Goal: Task Accomplishment & Management: Use online tool/utility

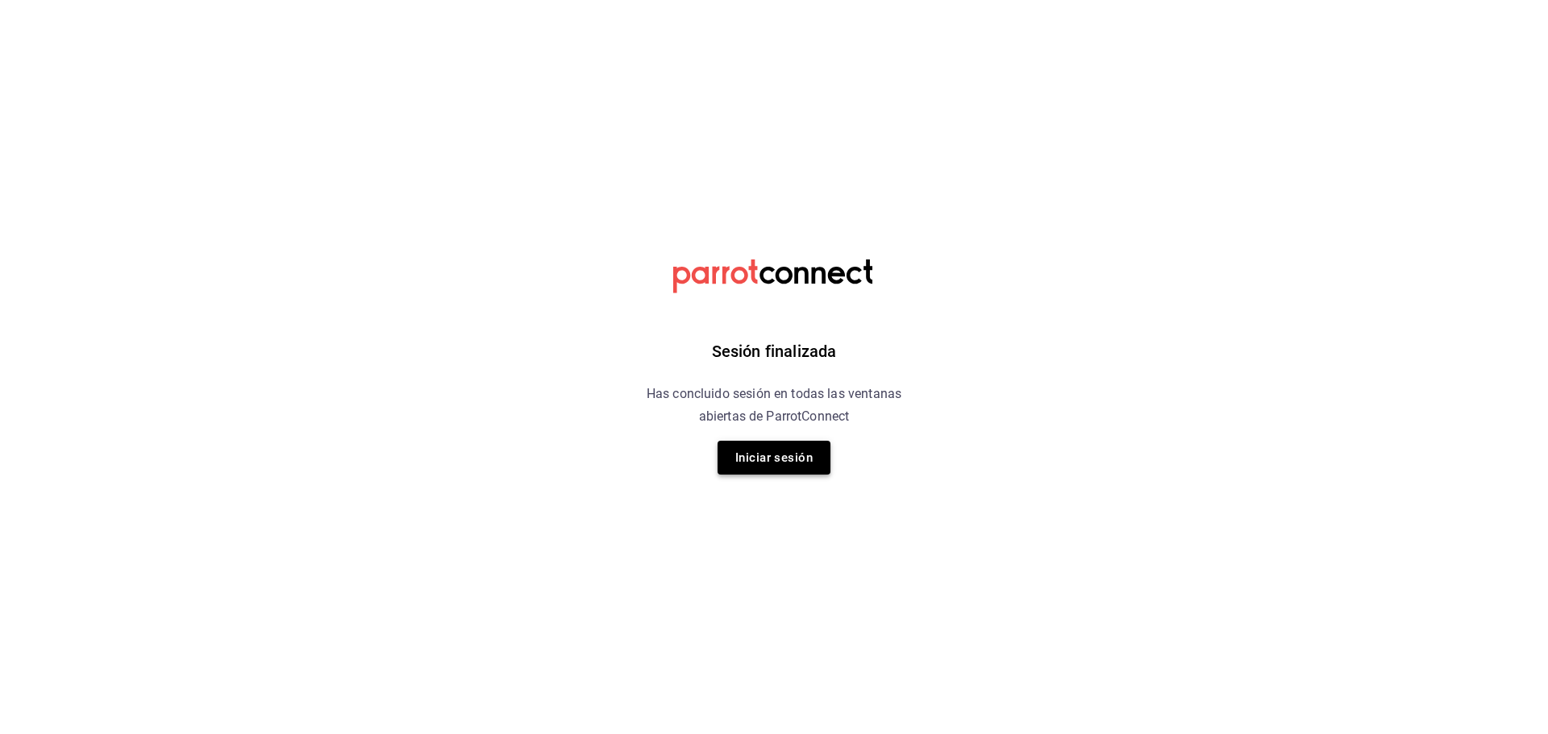
click at [790, 455] on button "Iniciar sesión" at bounding box center [773, 458] width 113 height 34
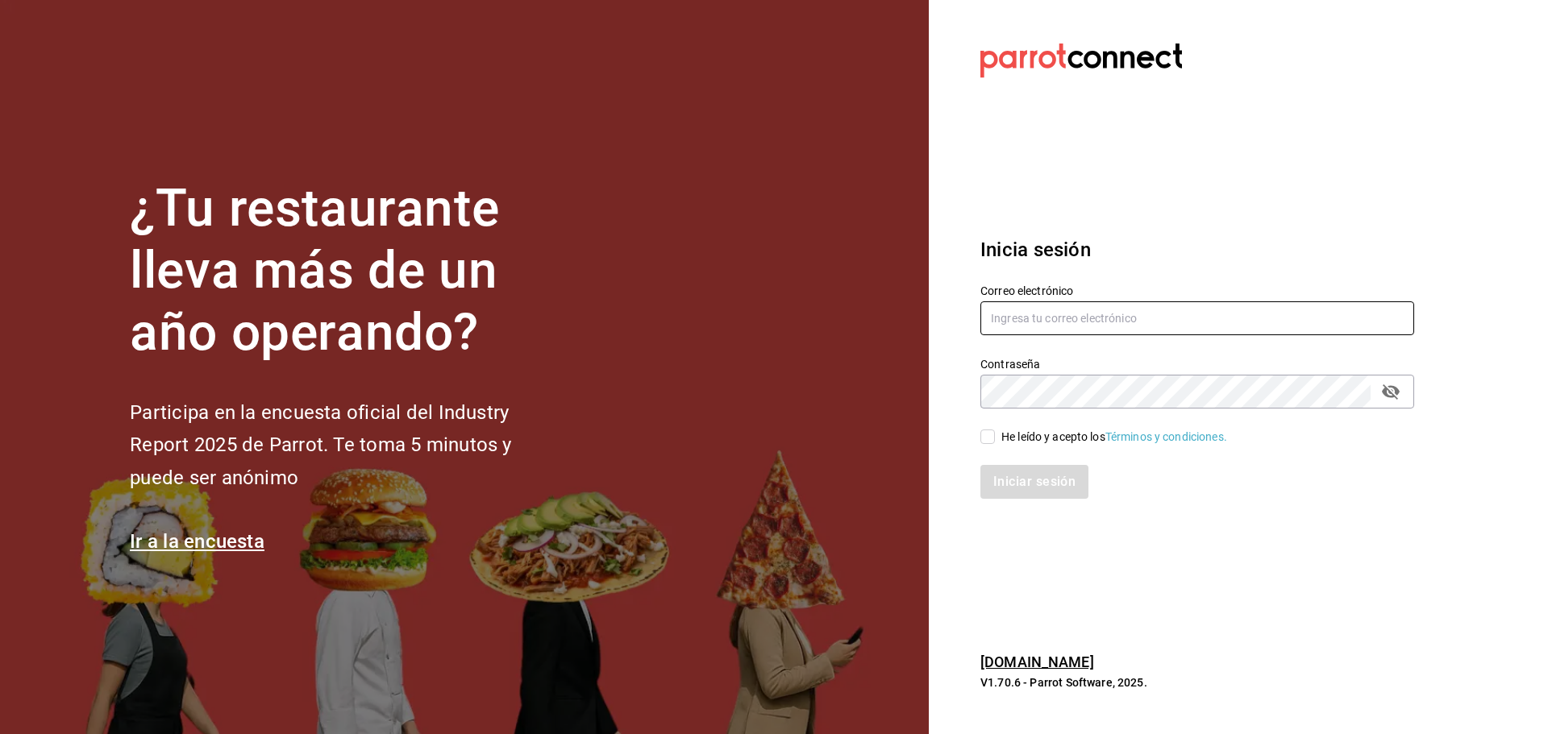
click at [1120, 319] on input "text" at bounding box center [1197, 318] width 434 height 34
type input "M"
type input "marisquerirh@abisal.mx"
click at [700, 382] on div "¿Tu restaurante lleva más de un año operando? Participa en la encuesta oficial …" at bounding box center [774, 367] width 1548 height 734
click at [1017, 442] on div "He leído y acepto los Términos y condiciones." at bounding box center [1114, 437] width 226 height 17
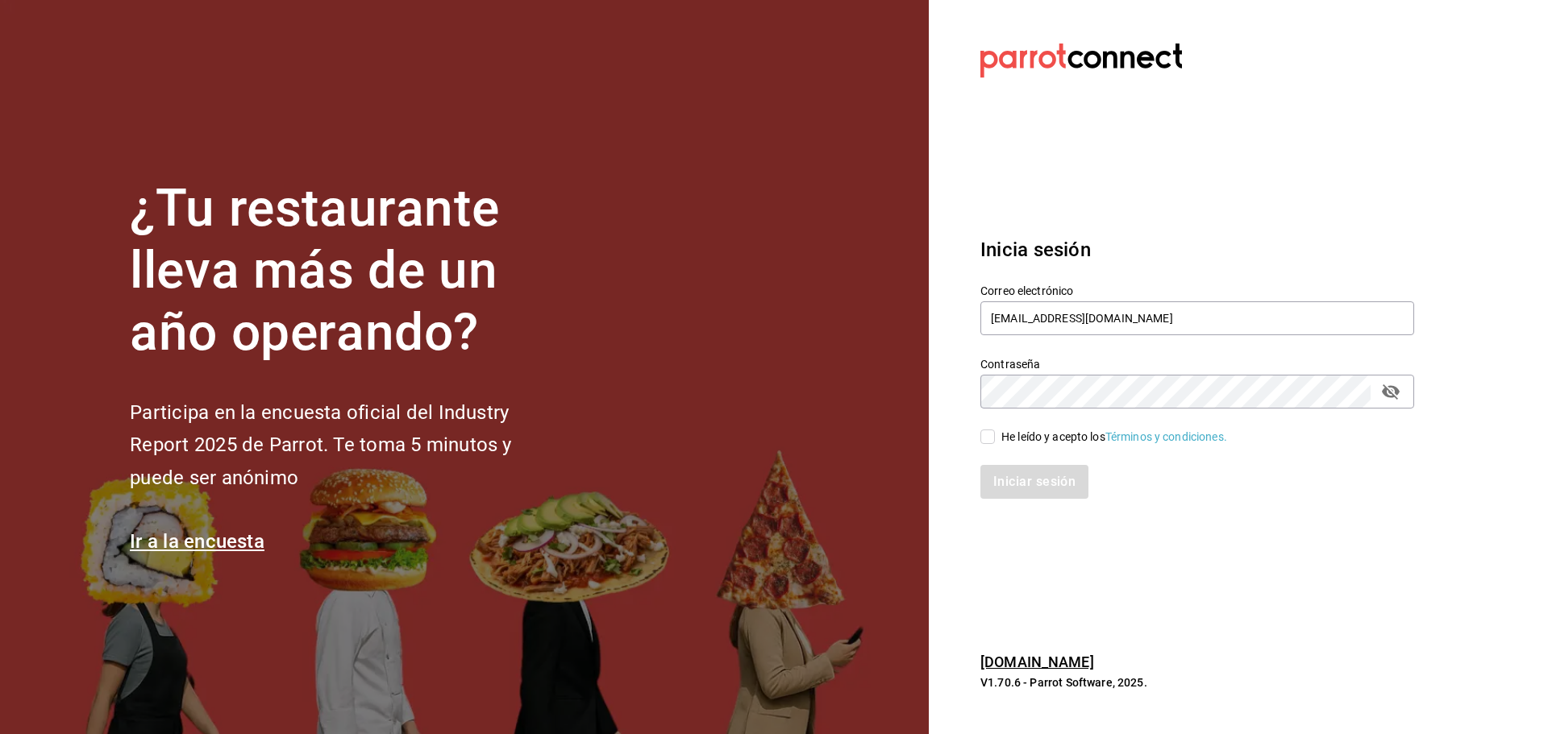
click at [995, 442] on input "He leído y acepto los Términos y condiciones." at bounding box center [987, 437] width 15 height 15
checkbox input "true"
click at [1015, 476] on button "Iniciar sesión" at bounding box center [1035, 482] width 110 height 34
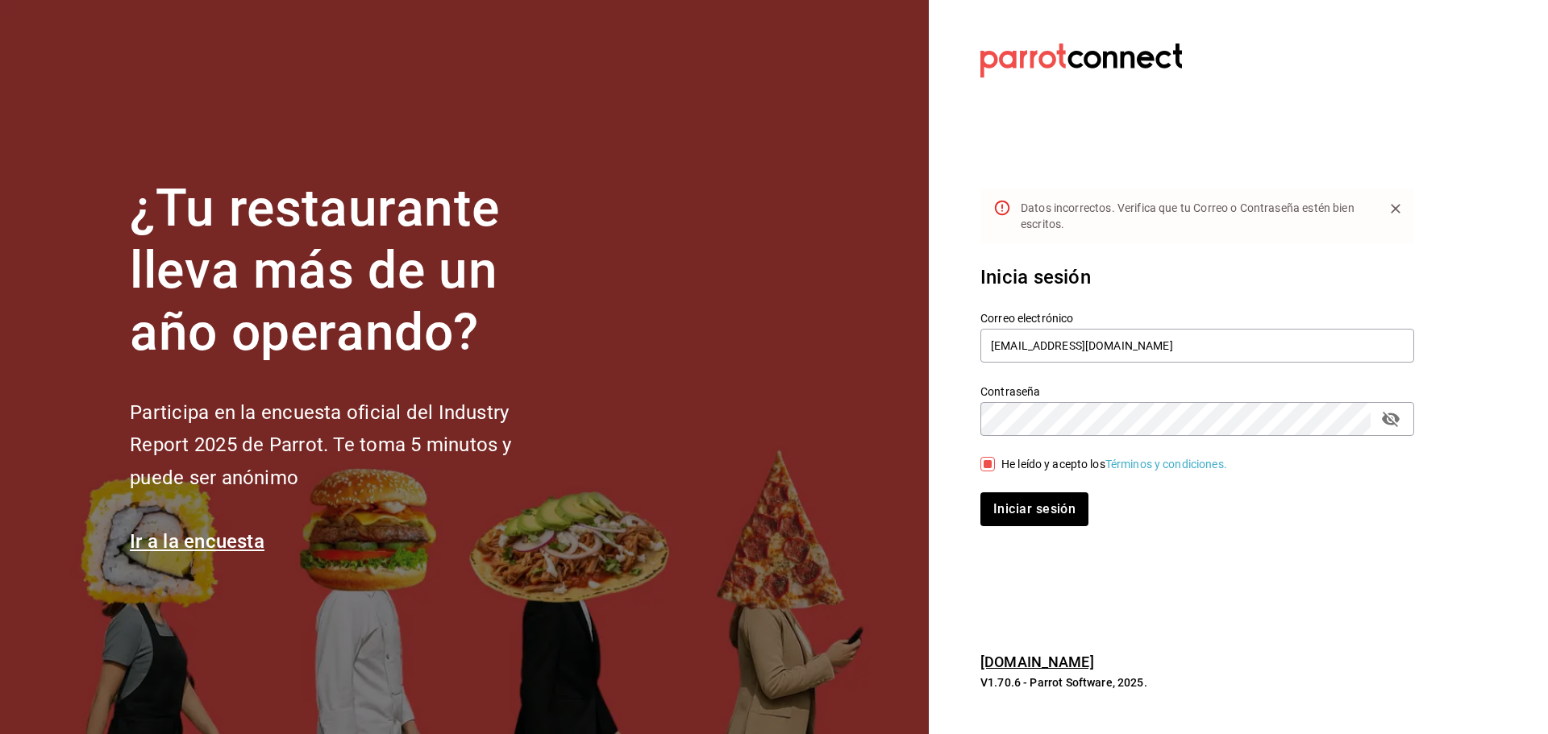
drag, startPoint x: 1378, startPoint y: 421, endPoint x: 1384, endPoint y: 409, distance: 13.3
click at [1379, 413] on button "passwordField" at bounding box center [1390, 418] width 27 height 27
click at [1045, 344] on input "marisquerirh@abisal.mx" at bounding box center [1197, 346] width 434 height 34
type input "marisqueriarh@abisal.mx"
click at [1058, 502] on button "Iniciar sesión" at bounding box center [1035, 510] width 110 height 34
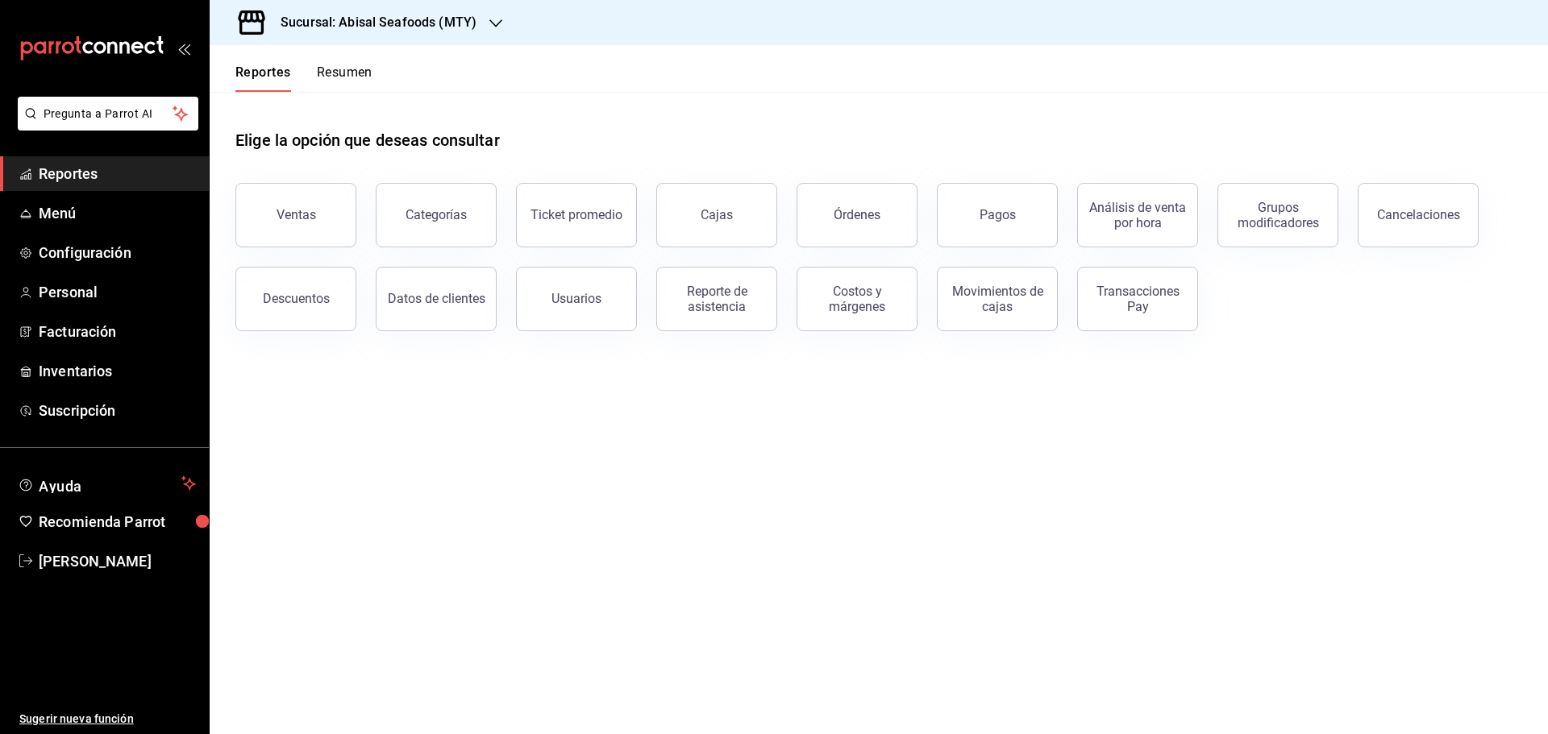
click at [443, 29] on h3 "Sucursal: Abisal Seafoods (MTY)" at bounding box center [372, 22] width 209 height 19
click at [264, 134] on div "Deep" at bounding box center [330, 142] width 216 height 17
click at [343, 70] on button "Resumen" at bounding box center [345, 77] width 56 height 27
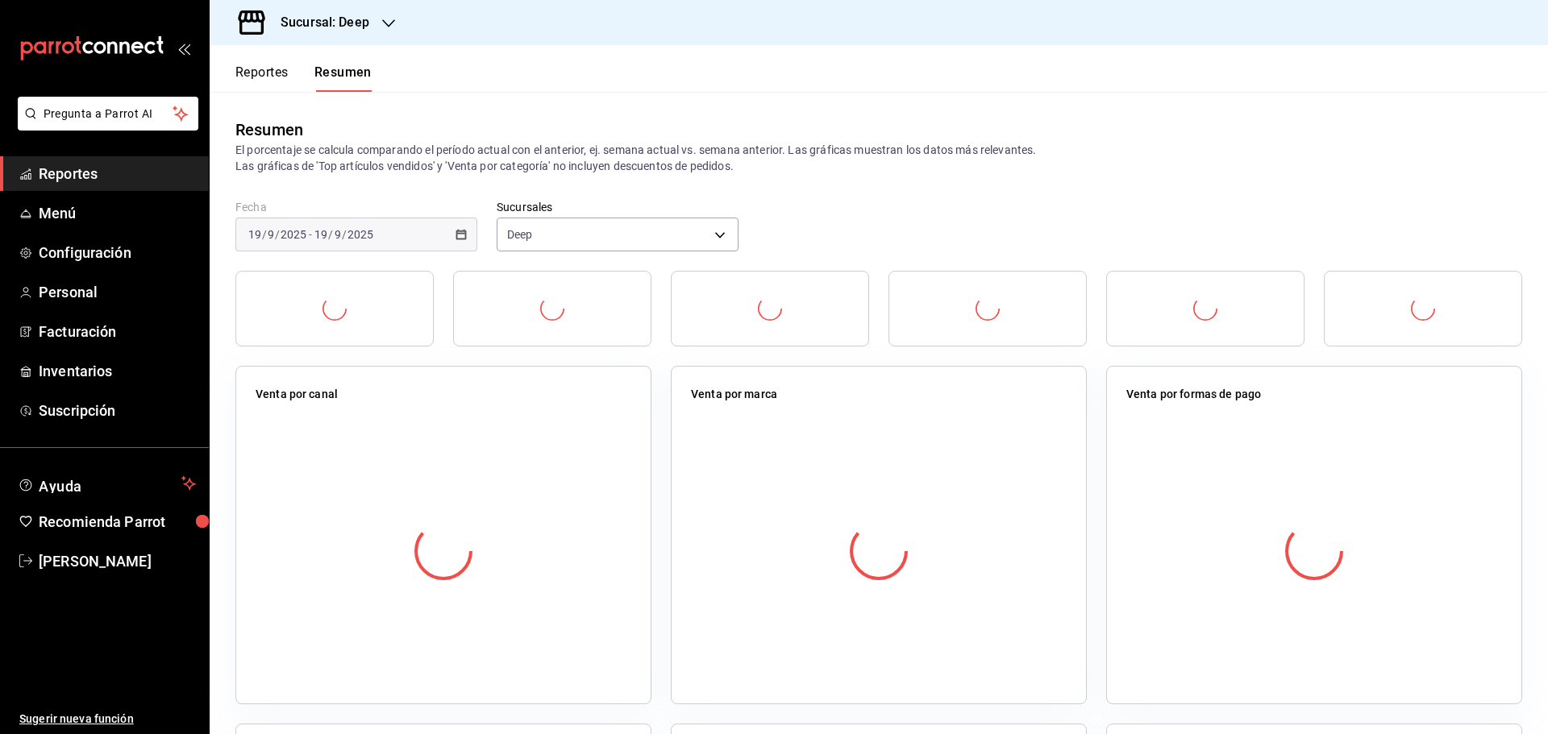
drag, startPoint x: 144, startPoint y: 171, endPoint x: 191, endPoint y: 166, distance: 47.0
click at [144, 171] on span "Reportes" at bounding box center [117, 174] width 157 height 22
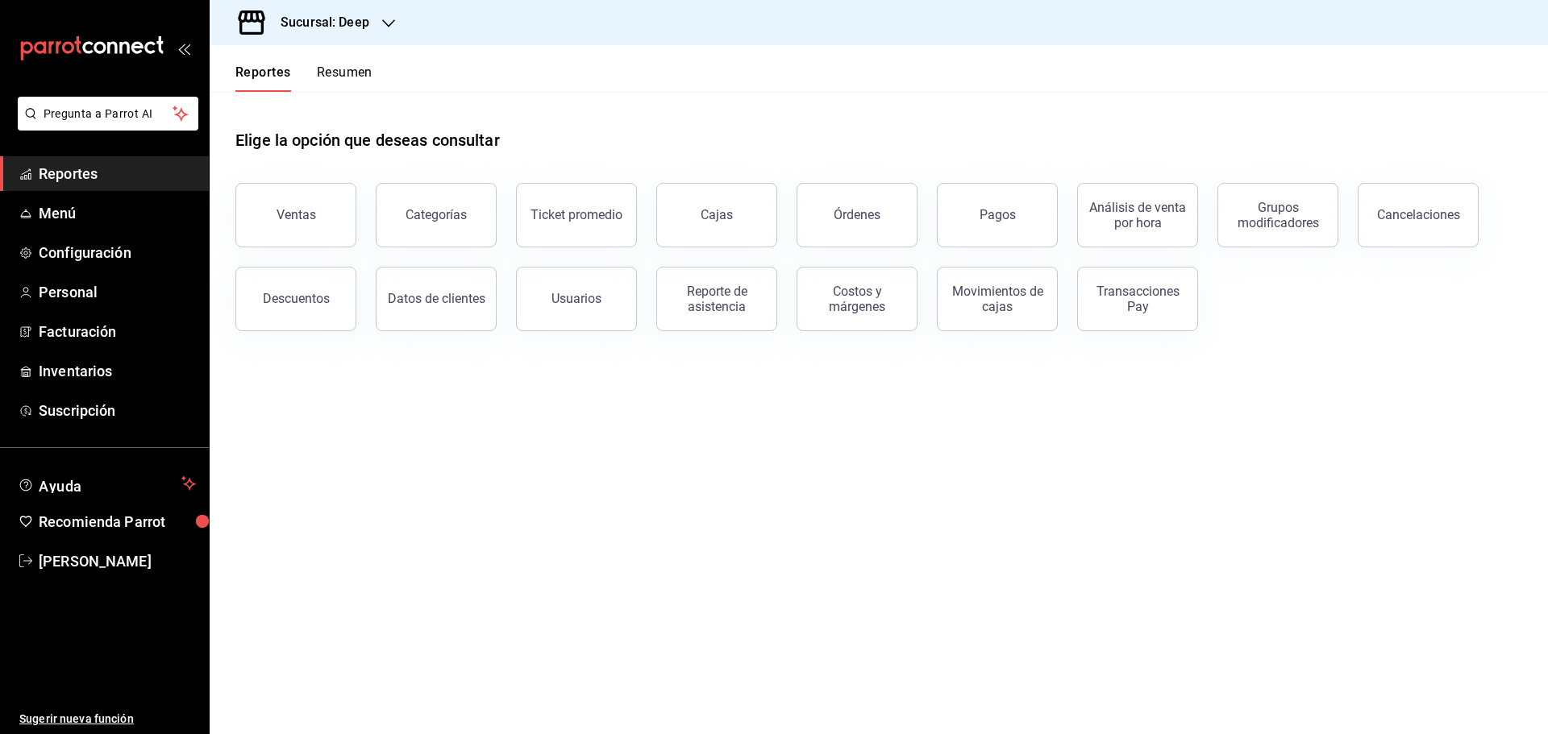
click at [276, 73] on button "Reportes" at bounding box center [263, 77] width 56 height 27
click at [702, 301] on div "Reporte de asistencia" at bounding box center [717, 299] width 100 height 31
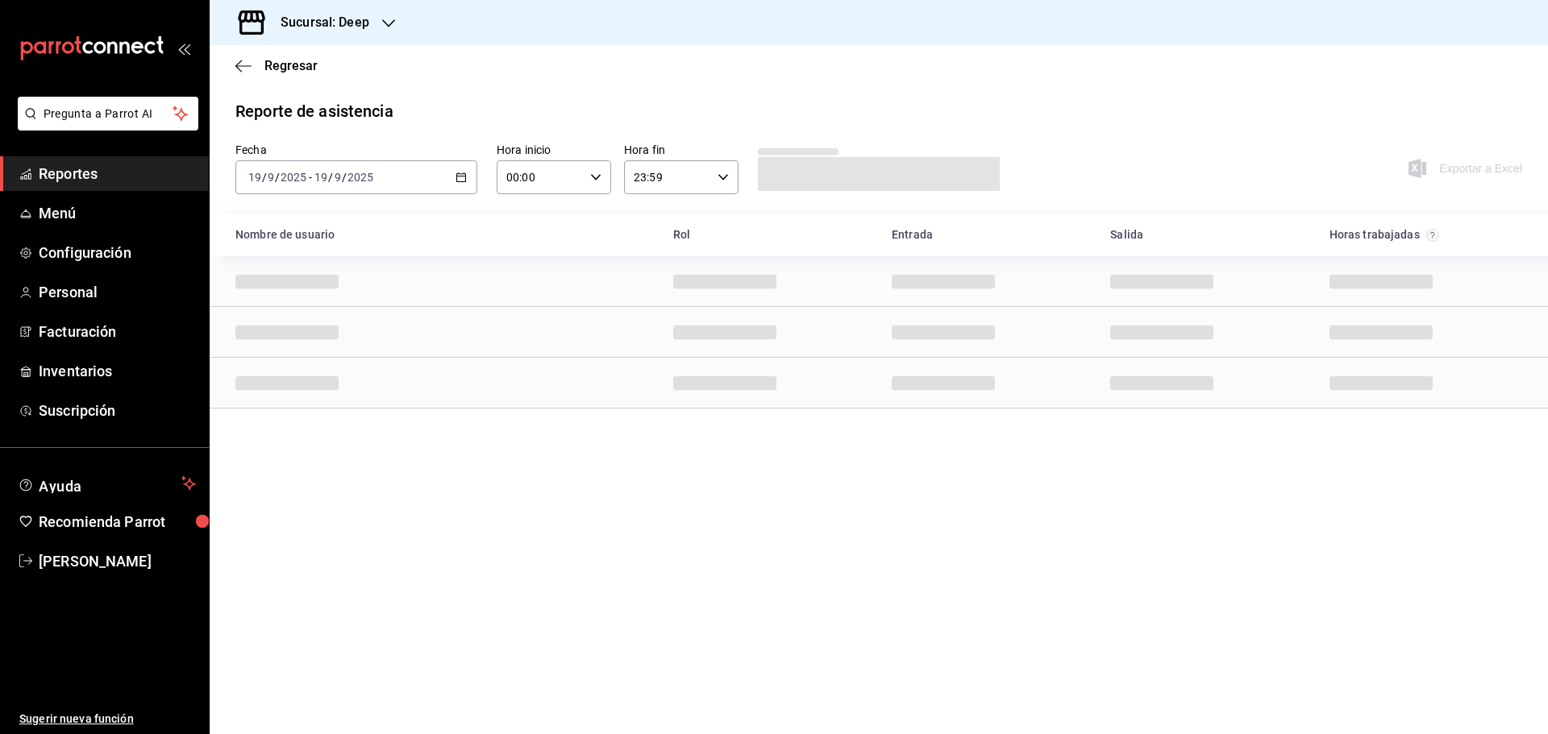
click at [456, 176] on \(Stroke\) "button" at bounding box center [461, 177] width 10 height 9
click at [316, 404] on span "Rango de fechas" at bounding box center [311, 407] width 125 height 17
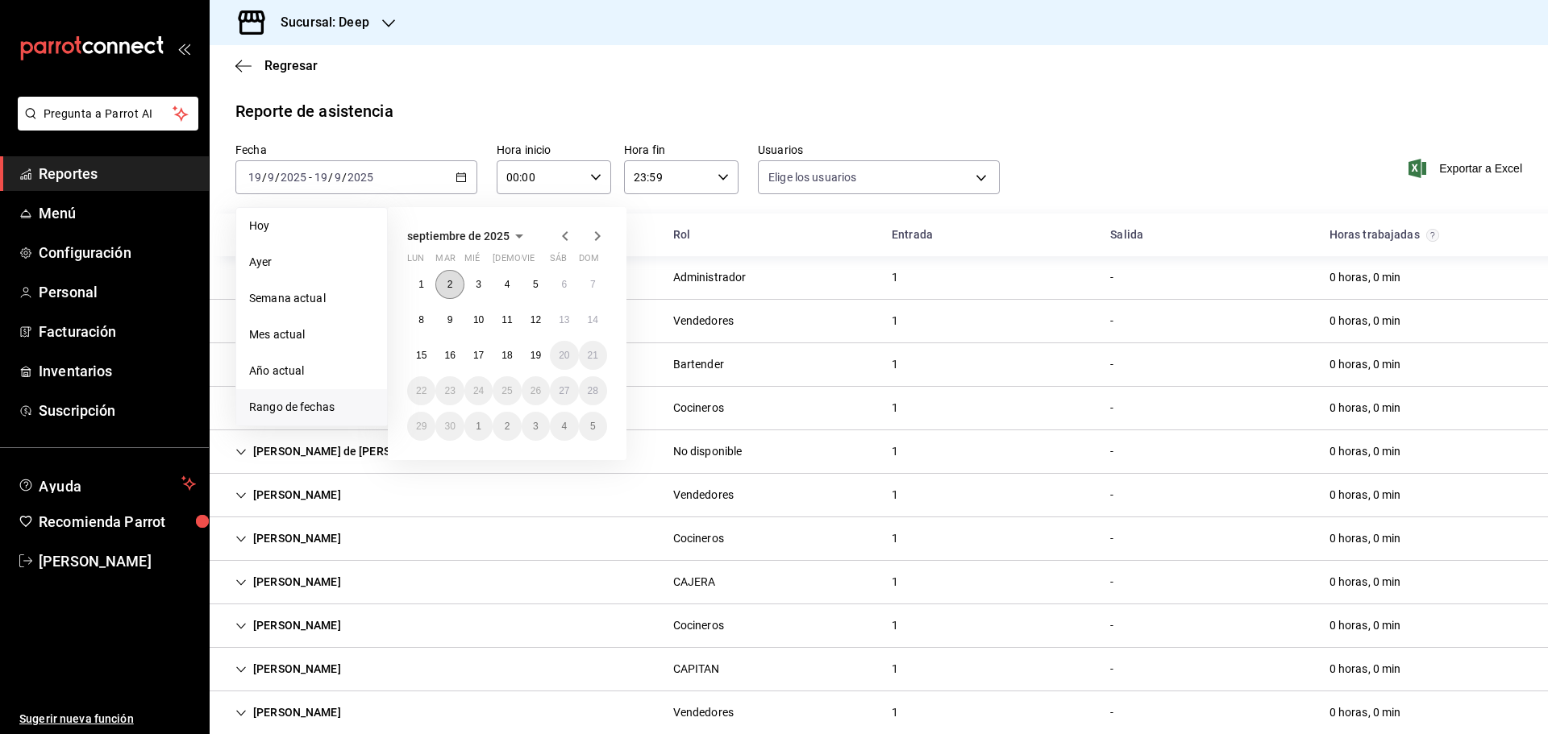
type input "306a98c0-6940-4e4e-933e-54fb4acd2f42,aba5c89c-da41-46ab-b552-a3a7bb8addf1,79cd7…"
click at [420, 324] on abbr "8" at bounding box center [421, 319] width 6 height 11
click at [601, 318] on button "14" at bounding box center [593, 319] width 28 height 29
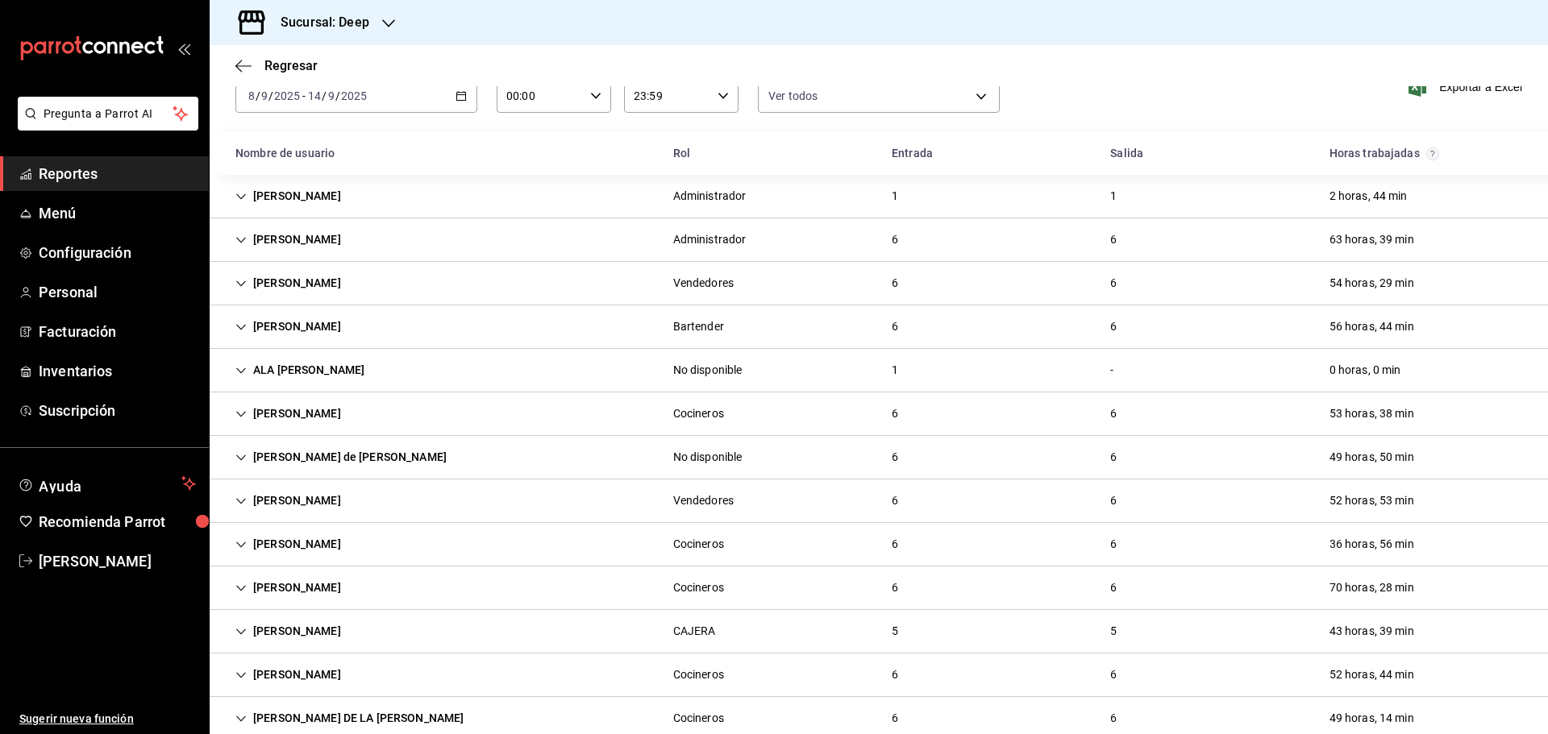
scroll to position [157, 0]
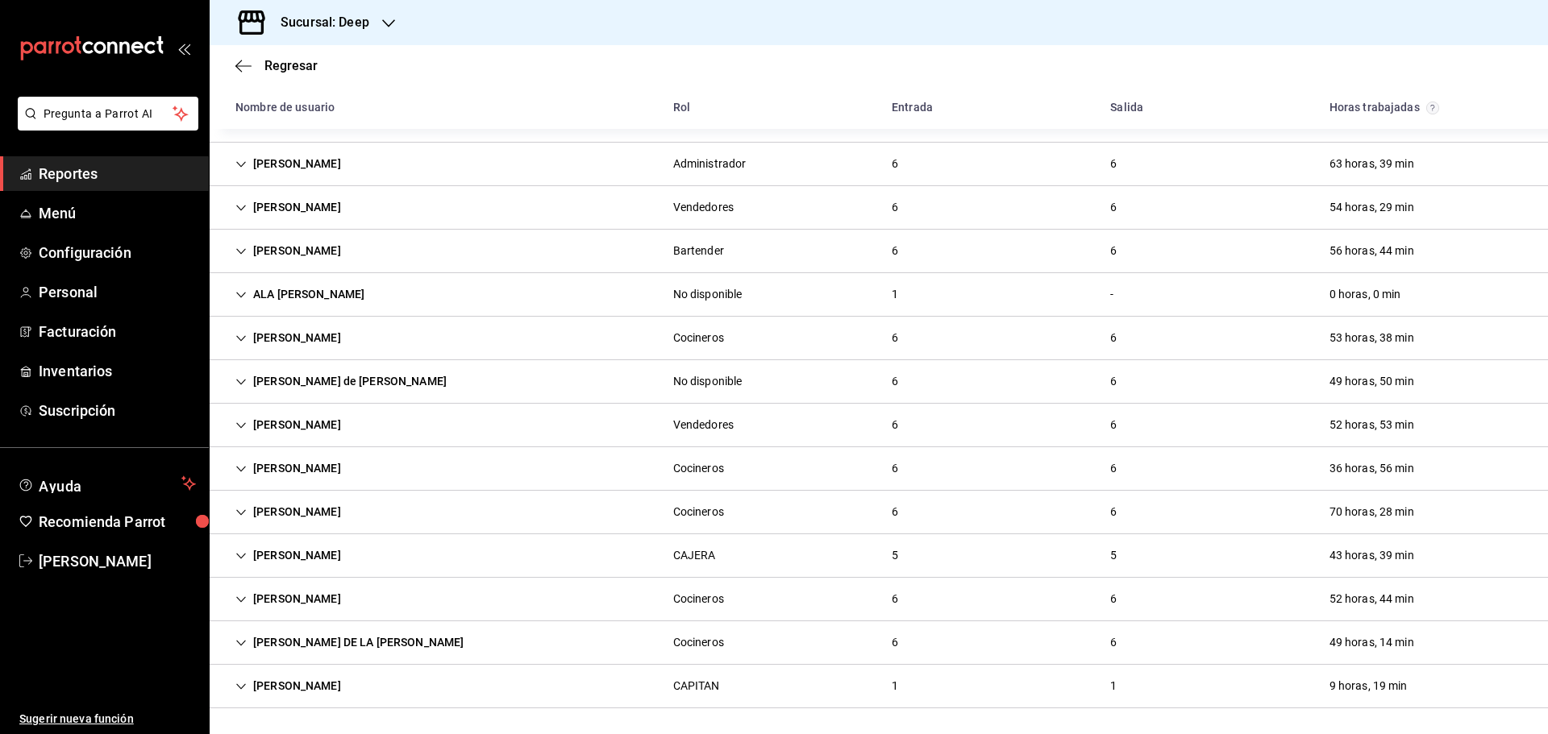
click at [343, 289] on div "ALA [PERSON_NAME]" at bounding box center [299, 295] width 155 height 30
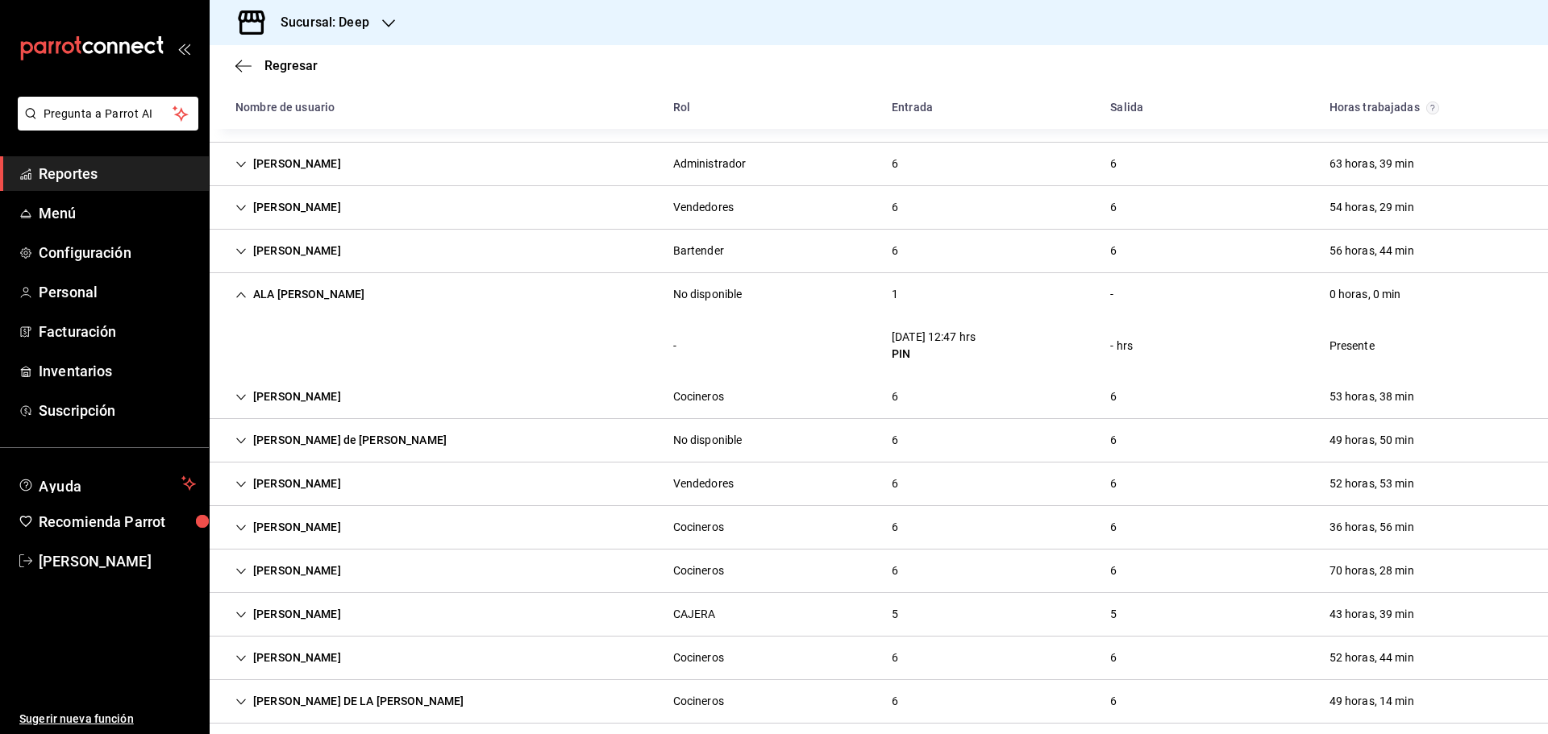
click at [891, 341] on div "[DATE] 12:47 hrs" at bounding box center [933, 337] width 84 height 17
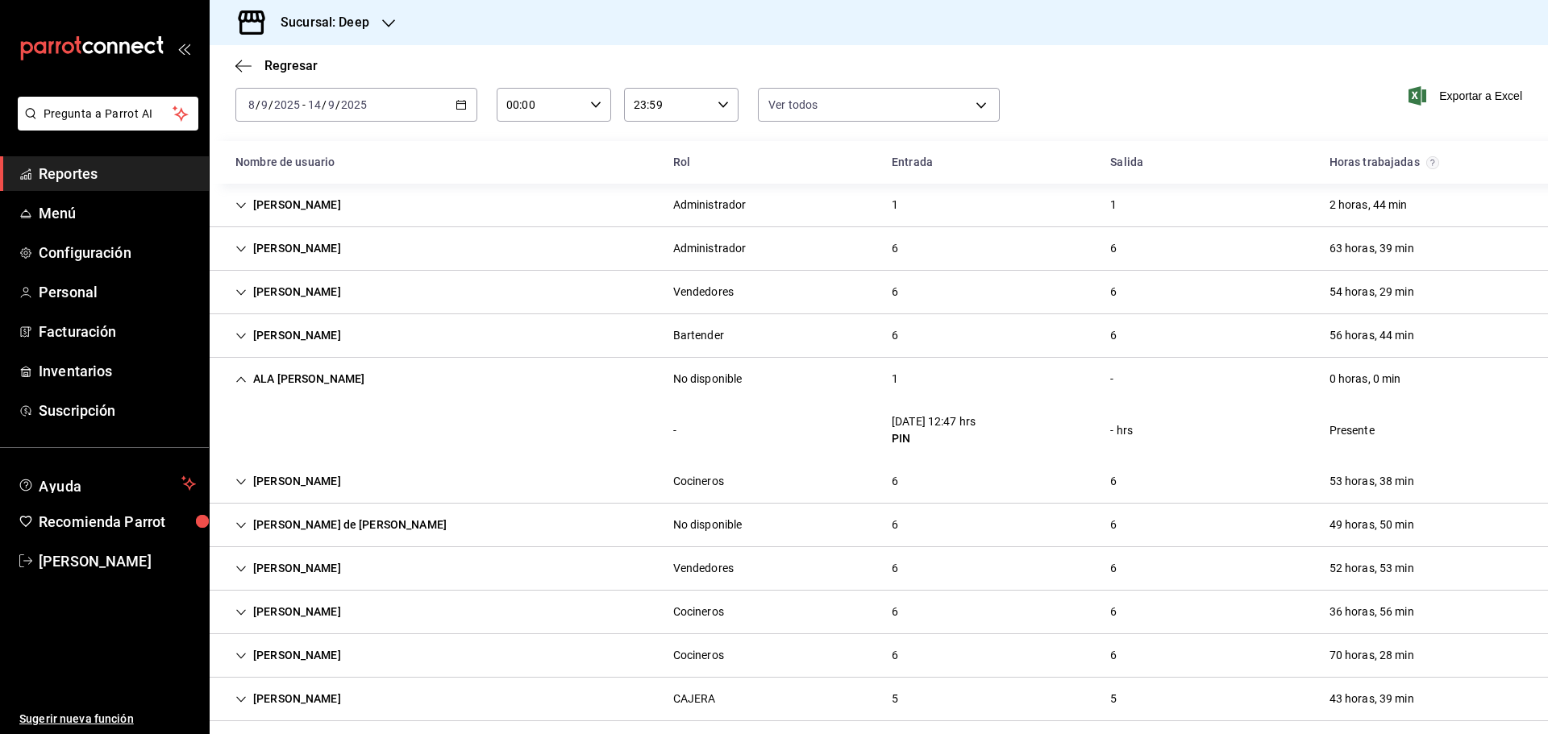
scroll to position [0, 0]
